Goal: Task Accomplishment & Management: Manage account settings

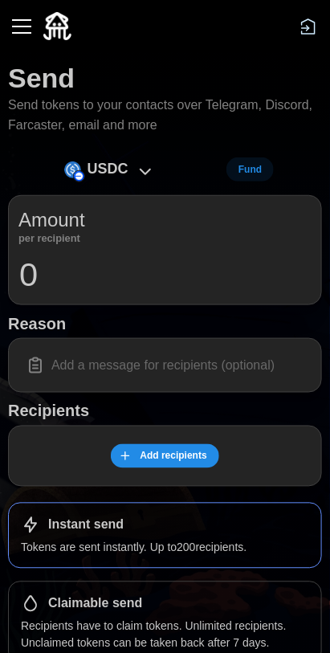
click at [28, 37] on button "button" at bounding box center [21, 26] width 27 height 27
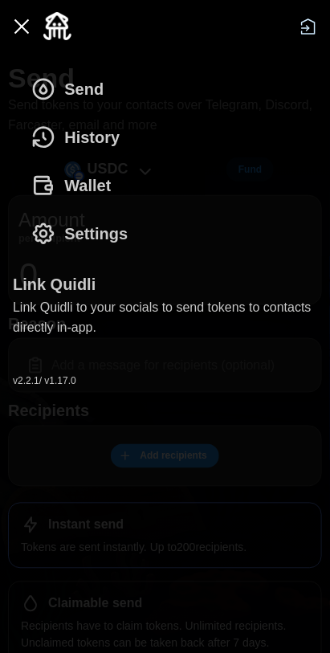
click at [112, 142] on span "History" at bounding box center [91, 137] width 55 height 47
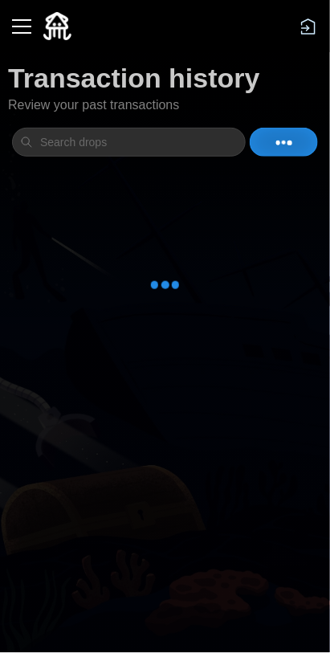
click at [23, 27] on div "button" at bounding box center [21, 27] width 19 height 2
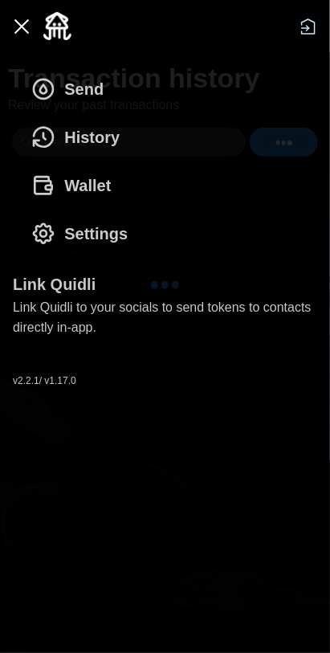
click at [103, 184] on span "Wallet" at bounding box center [87, 185] width 47 height 47
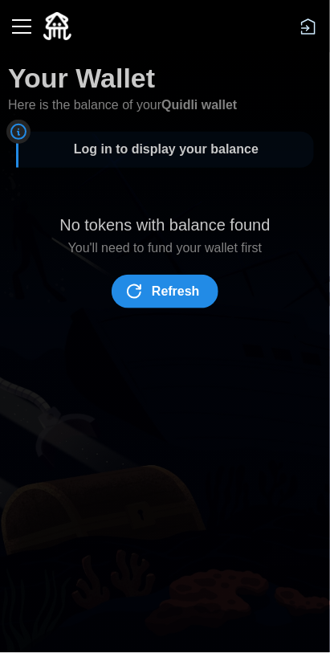
click at [188, 278] on span "Refresh" at bounding box center [176, 291] width 48 height 32
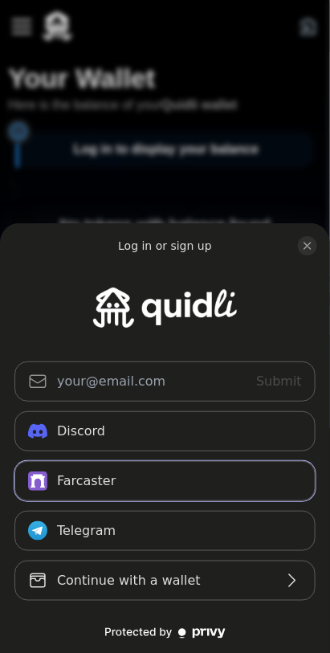
click at [259, 487] on button "Farcaster" at bounding box center [164, 481] width 301 height 40
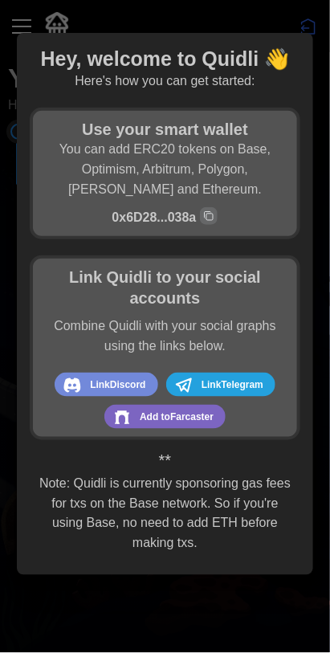
click at [228, 577] on div at bounding box center [165, 326] width 330 height 653
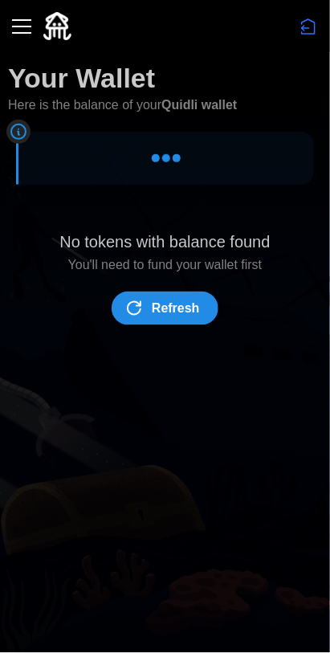
click at [180, 312] on span "Refresh" at bounding box center [176, 308] width 48 height 32
click at [186, 304] on span "Refresh" at bounding box center [176, 308] width 48 height 32
click at [30, 24] on button "button" at bounding box center [21, 26] width 27 height 27
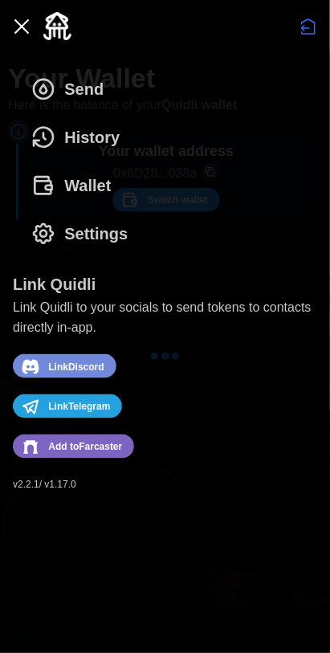
click at [135, 142] on button "History" at bounding box center [79, 137] width 133 height 48
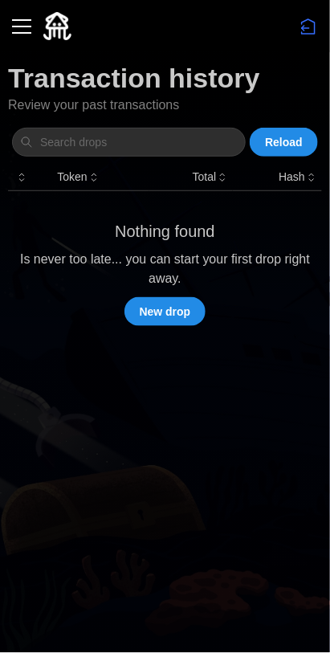
click at [22, 27] on div "button" at bounding box center [21, 27] width 19 height 2
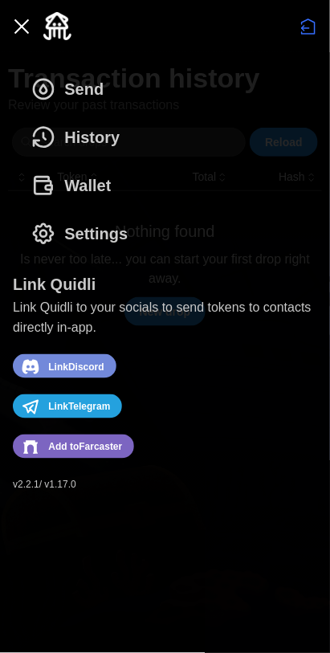
click at [112, 190] on button "Wallet" at bounding box center [75, 185] width 124 height 48
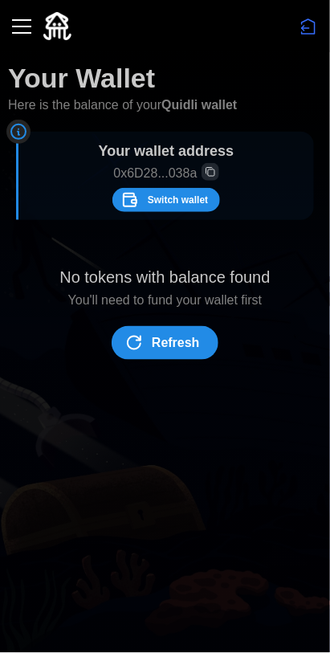
click at [181, 341] on span "Refresh" at bounding box center [176, 343] width 48 height 32
click at [31, 27] on button "button" at bounding box center [21, 26] width 27 height 27
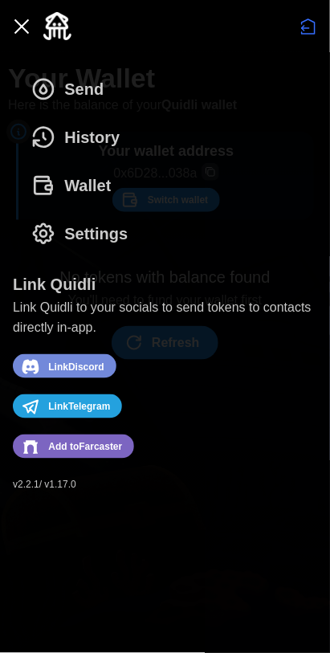
click at [123, 145] on button "History" at bounding box center [79, 137] width 133 height 48
